Goal: Transaction & Acquisition: Purchase product/service

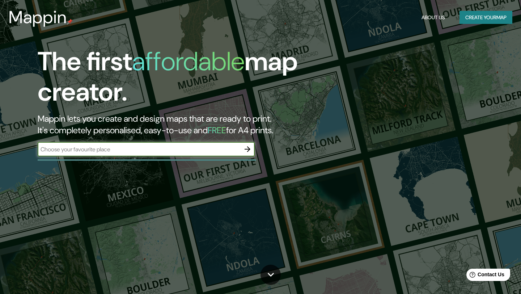
click at [201, 151] on input "text" at bounding box center [139, 149] width 203 height 8
click at [249, 150] on icon "button" at bounding box center [248, 149] width 6 height 6
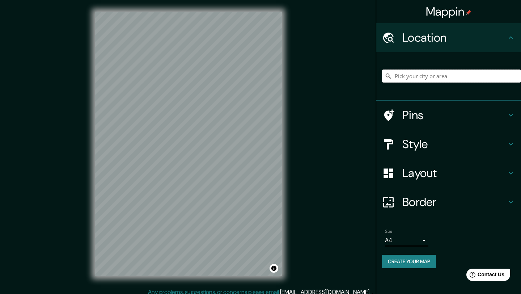
click at [406, 77] on input "Pick your city or area" at bounding box center [451, 75] width 139 height 13
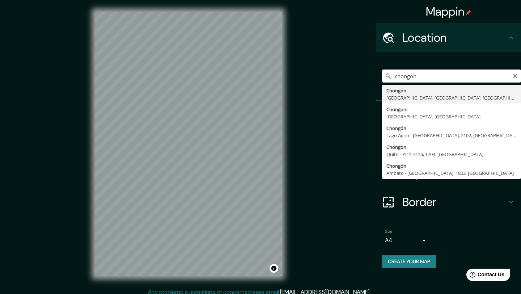
type input "Chongón, [GEOGRAPHIC_DATA], [GEOGRAPHIC_DATA], [GEOGRAPHIC_DATA]"
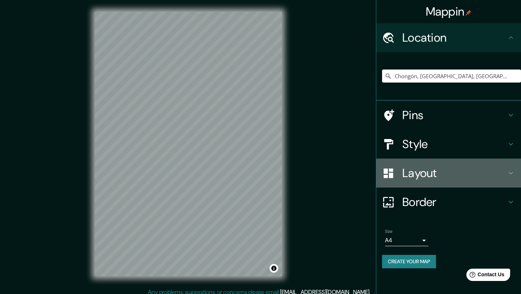
click at [416, 167] on h4 "Layout" at bounding box center [454, 173] width 104 height 14
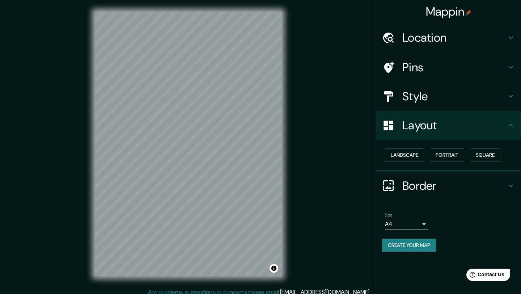
click at [428, 101] on h4 "Style" at bounding box center [454, 96] width 104 height 14
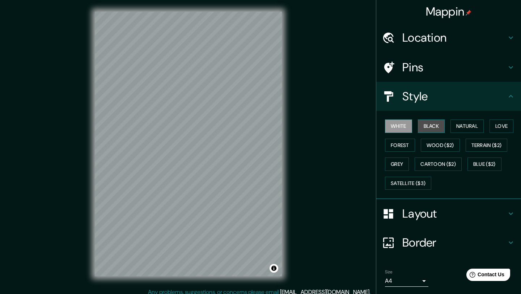
click at [427, 126] on button "Black" at bounding box center [431, 125] width 27 height 13
click at [409, 125] on button "White" at bounding box center [398, 125] width 27 height 13
click at [460, 123] on button "Natural" at bounding box center [466, 125] width 33 height 13
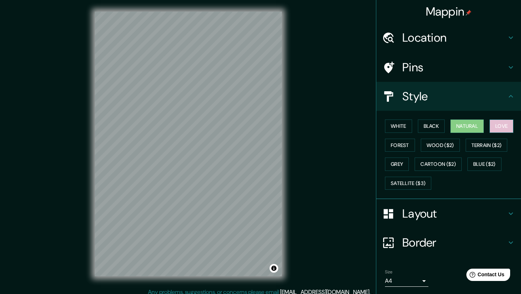
click at [494, 127] on button "Love" at bounding box center [501, 125] width 24 height 13
click at [395, 145] on button "Forest" at bounding box center [400, 145] width 30 height 13
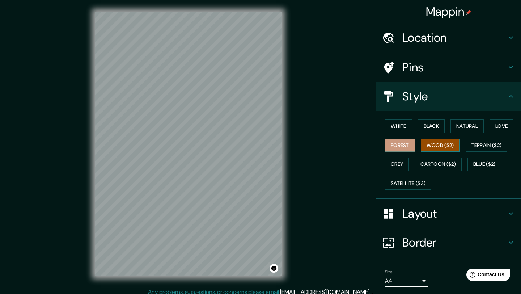
click at [440, 149] on button "Wood ($2)" at bounding box center [440, 145] width 39 height 13
click at [482, 145] on button "Terrain ($2)" at bounding box center [487, 145] width 42 height 13
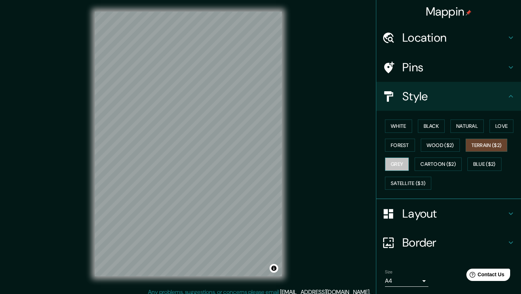
click at [402, 167] on button "Grey" at bounding box center [397, 163] width 24 height 13
click at [432, 165] on button "Cartoon ($2)" at bounding box center [438, 163] width 47 height 13
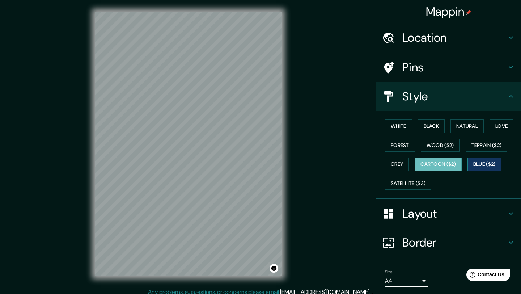
click at [493, 166] on button "Blue ($2)" at bounding box center [484, 163] width 34 height 13
click at [415, 185] on button "Satellite ($3)" at bounding box center [408, 183] width 46 height 13
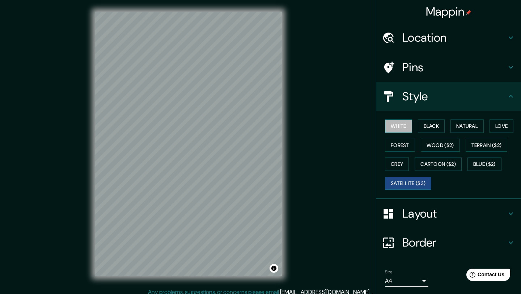
click at [403, 127] on button "White" at bounding box center [398, 125] width 27 height 13
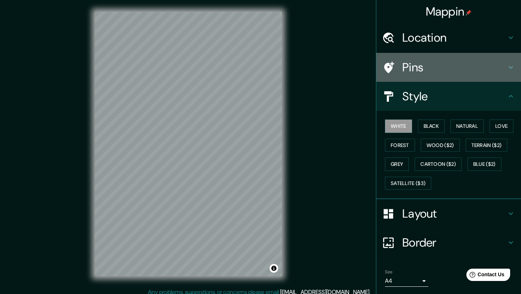
click at [403, 66] on h4 "Pins" at bounding box center [454, 67] width 104 height 14
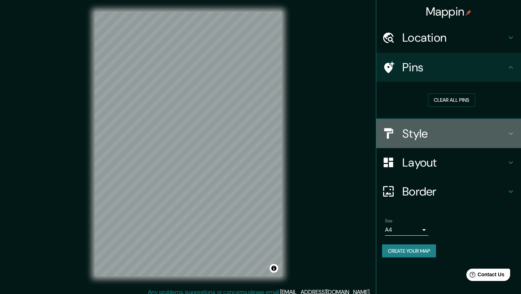
click at [399, 133] on div at bounding box center [392, 133] width 20 height 13
